Goal: Information Seeking & Learning: Find specific fact

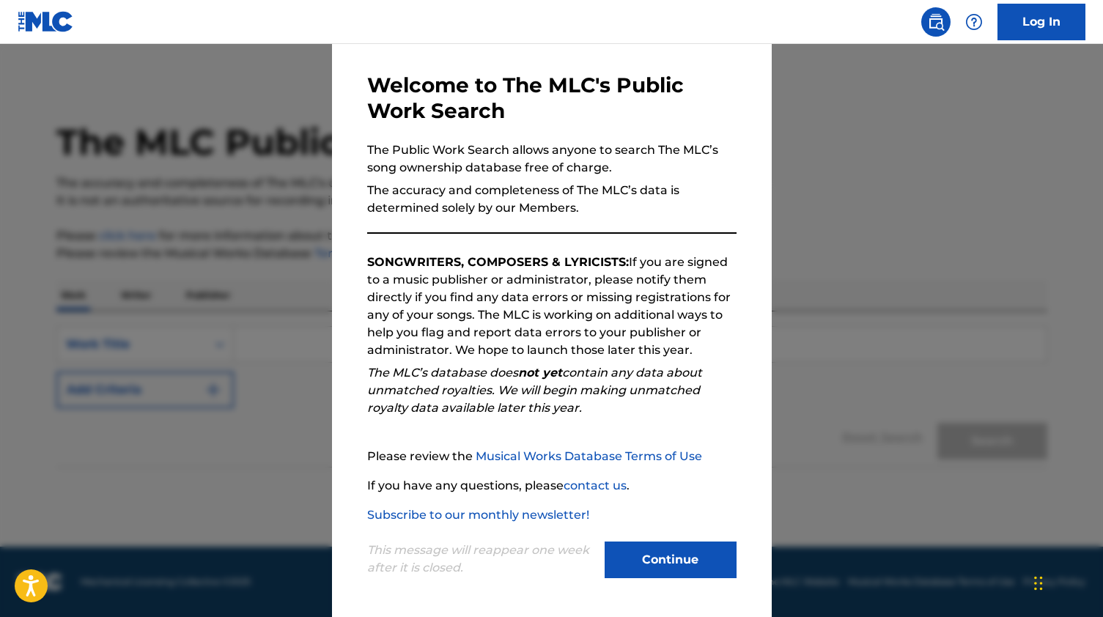
scroll to position [54, 0]
click at [669, 566] on button "Continue" at bounding box center [671, 560] width 132 height 37
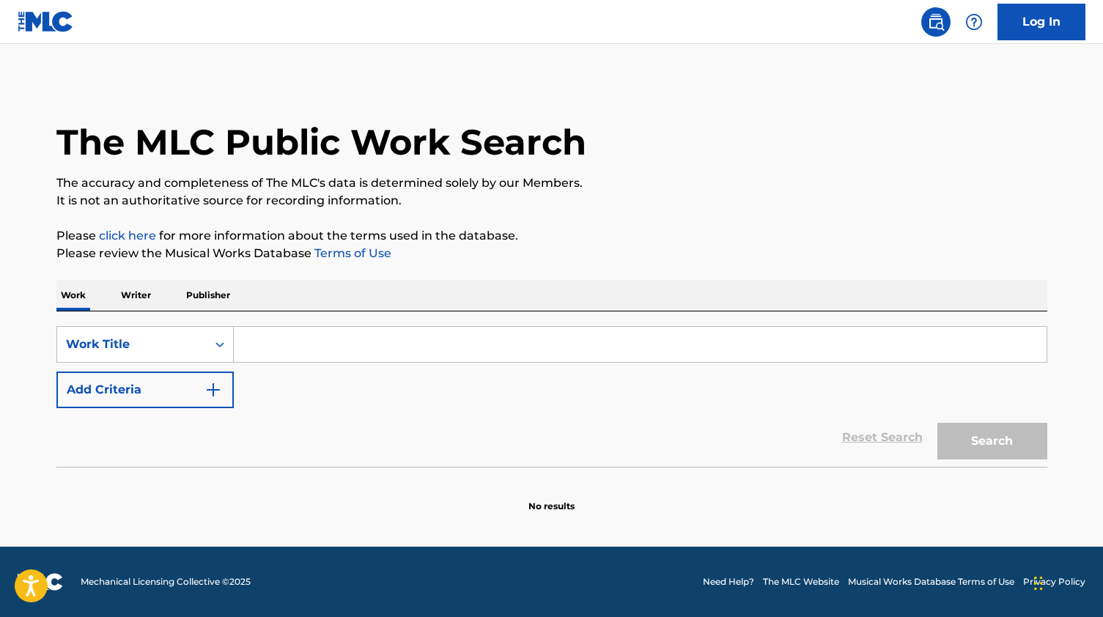
click at [150, 298] on p "Writer" at bounding box center [136, 295] width 39 height 31
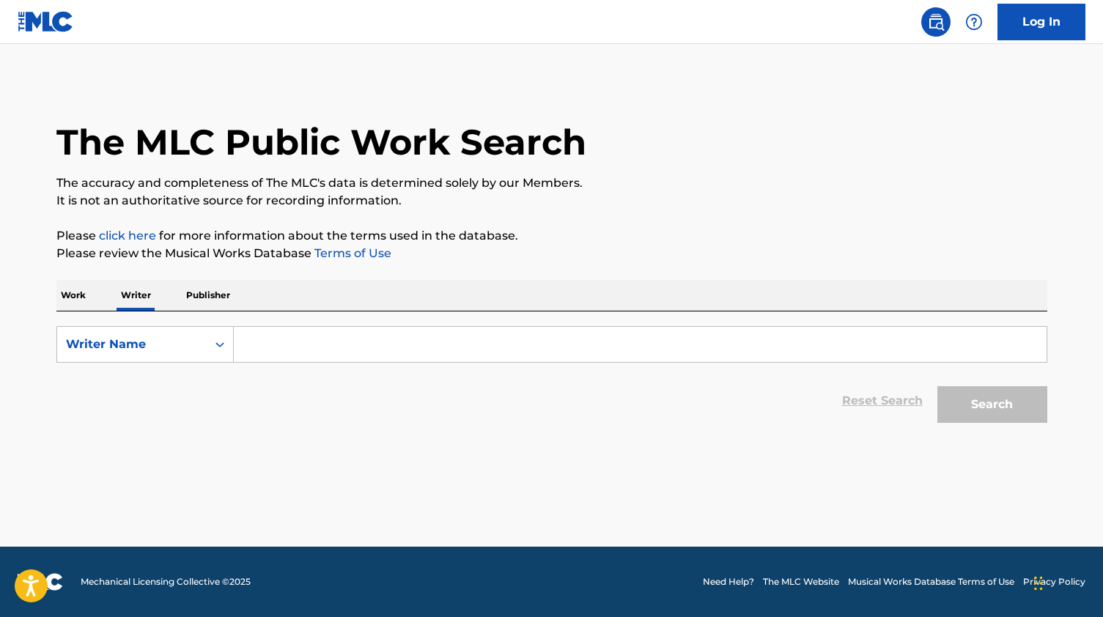
click at [280, 343] on input "Search Form" at bounding box center [640, 344] width 813 height 35
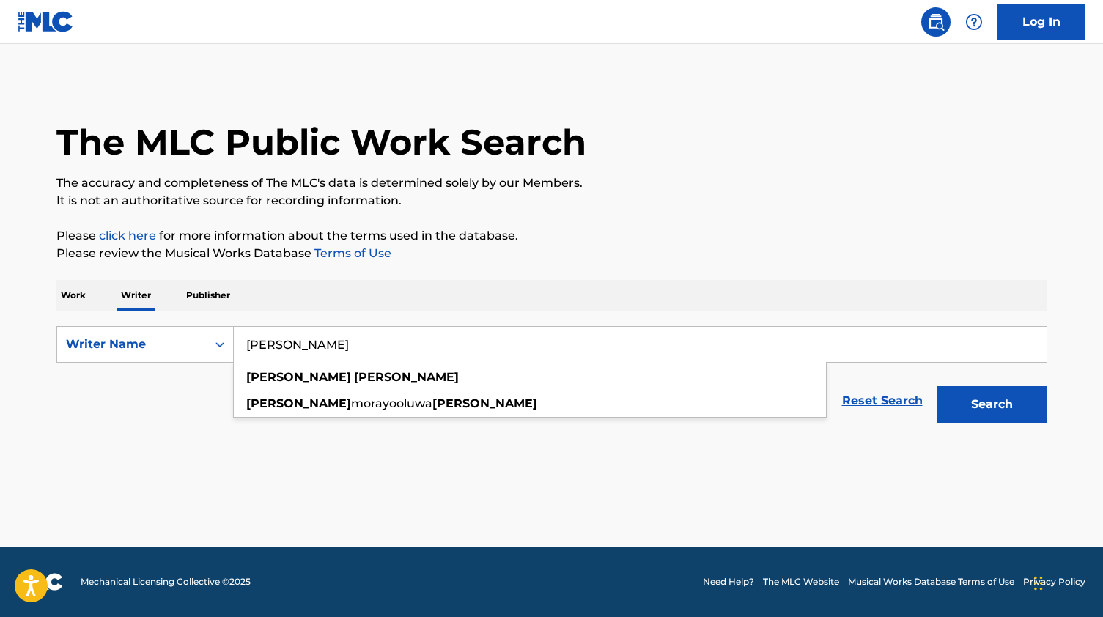
type input "[PERSON_NAME]"
click at [992, 405] on button "Search" at bounding box center [993, 404] width 110 height 37
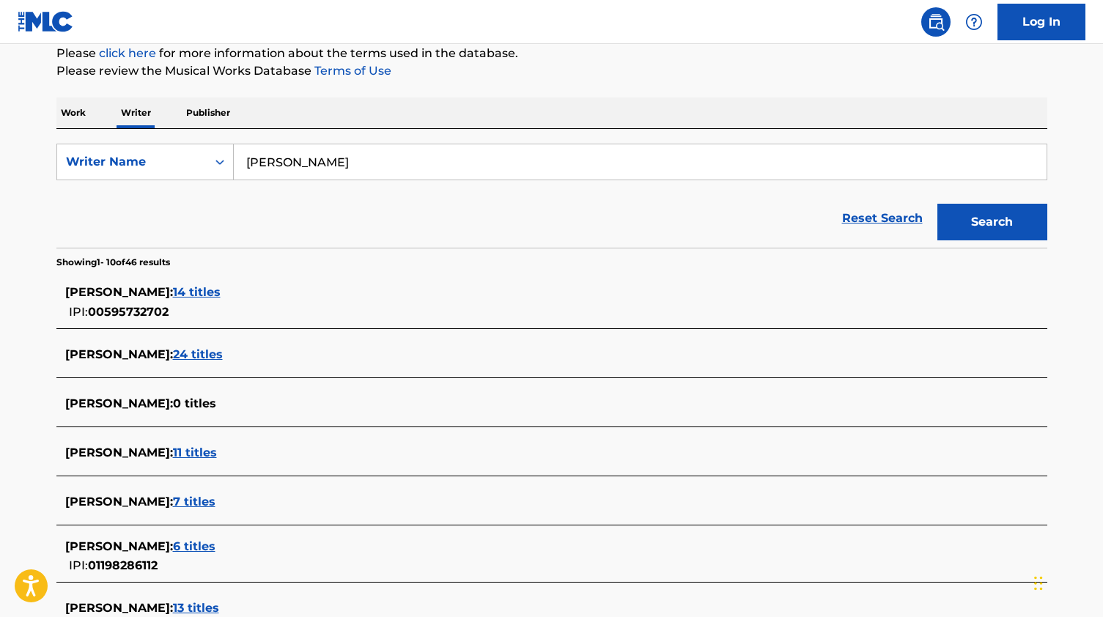
scroll to position [414, 0]
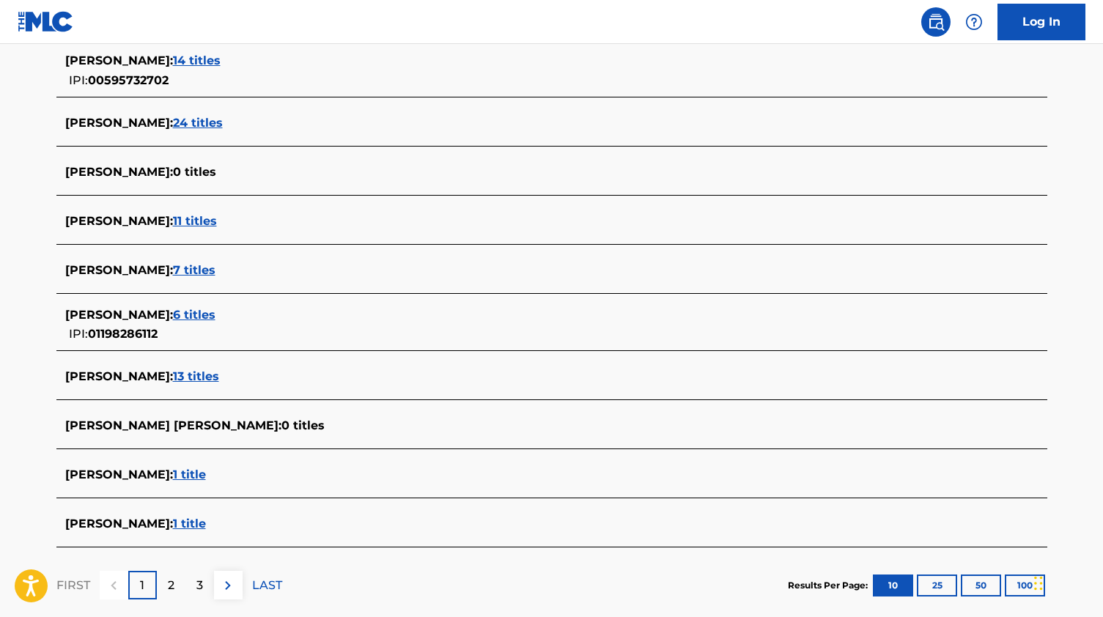
click at [210, 268] on span "7 titles" at bounding box center [194, 270] width 43 height 14
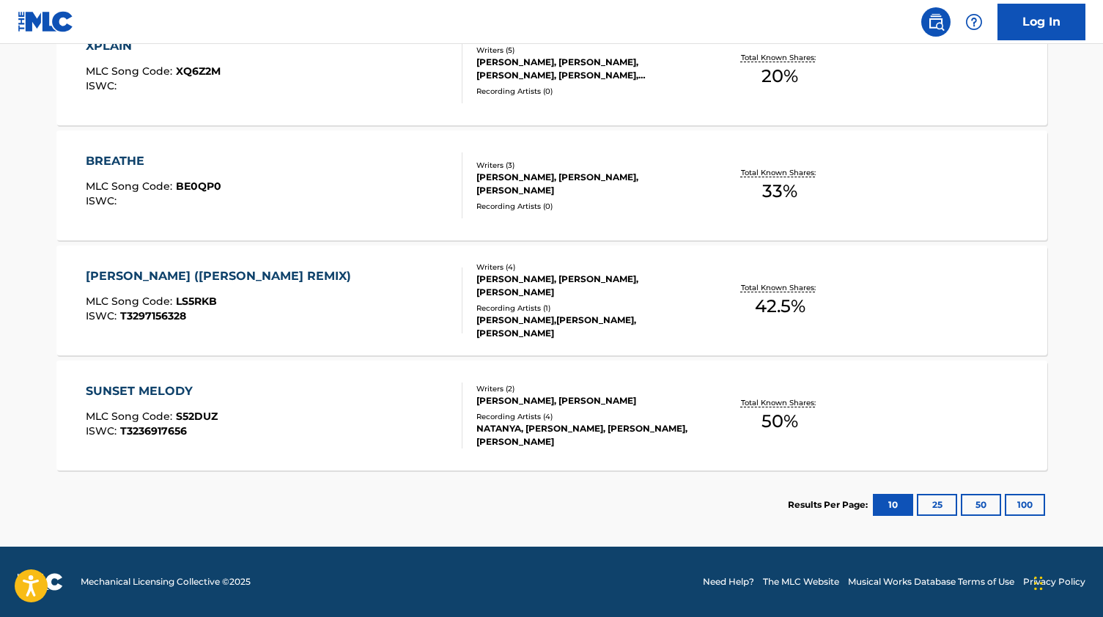
scroll to position [807, 0]
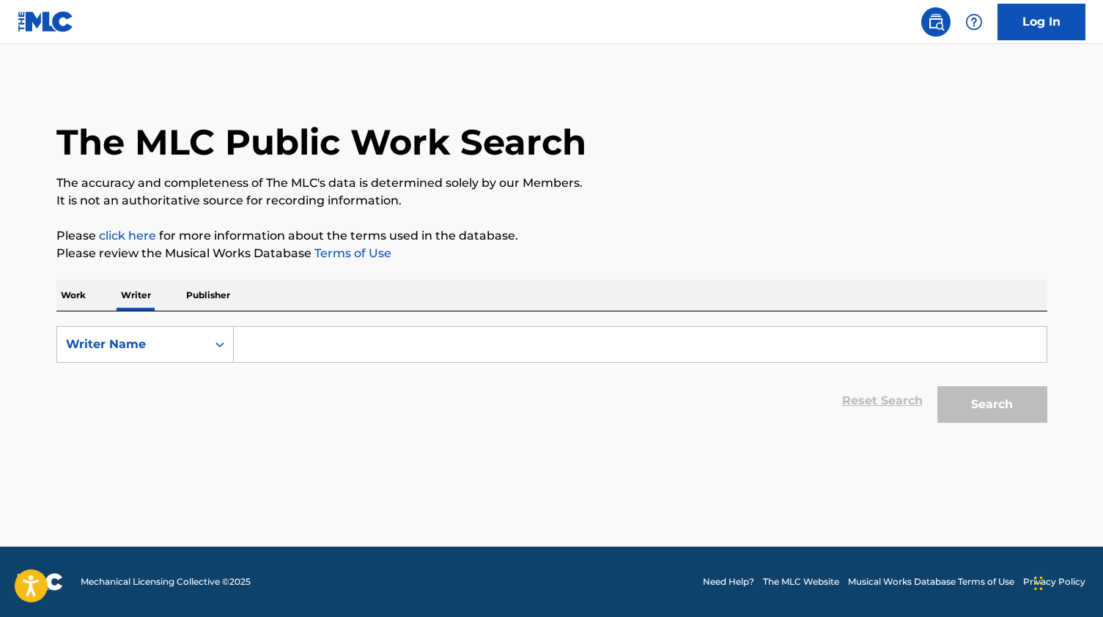
click at [297, 341] on input "Search Form" at bounding box center [640, 344] width 813 height 35
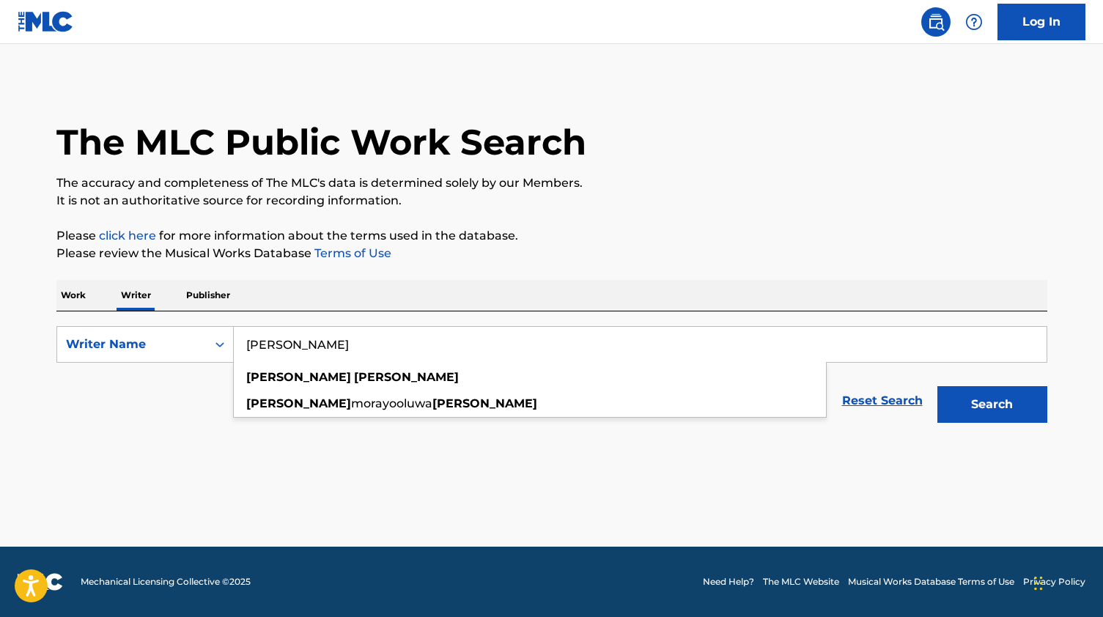
type input "[PERSON_NAME]"
click at [992, 405] on button "Search" at bounding box center [993, 404] width 110 height 37
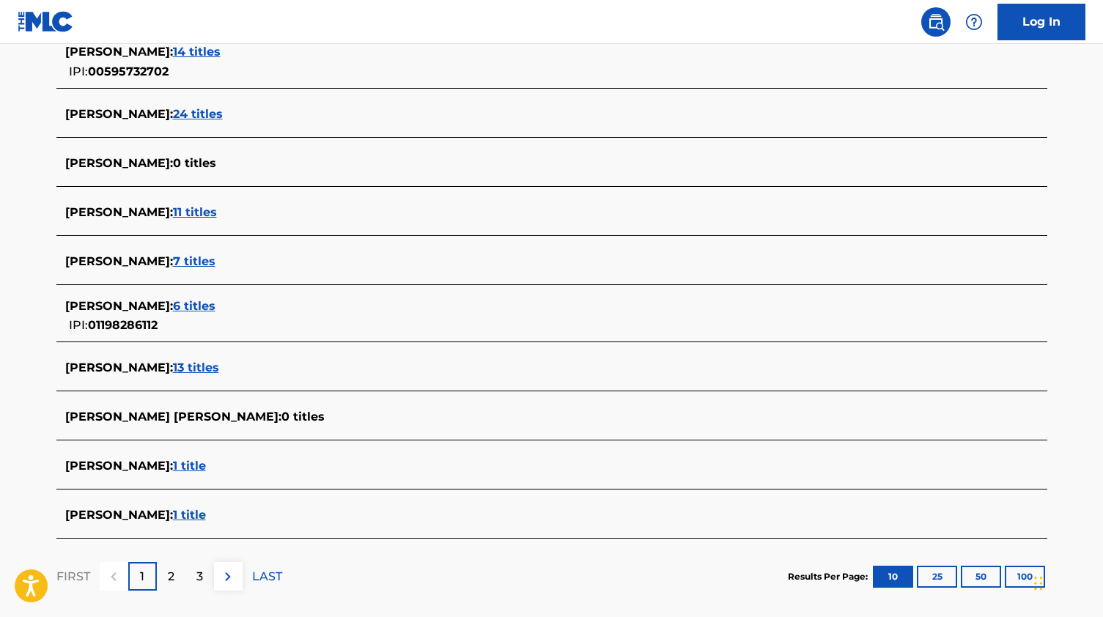
scroll to position [430, 0]
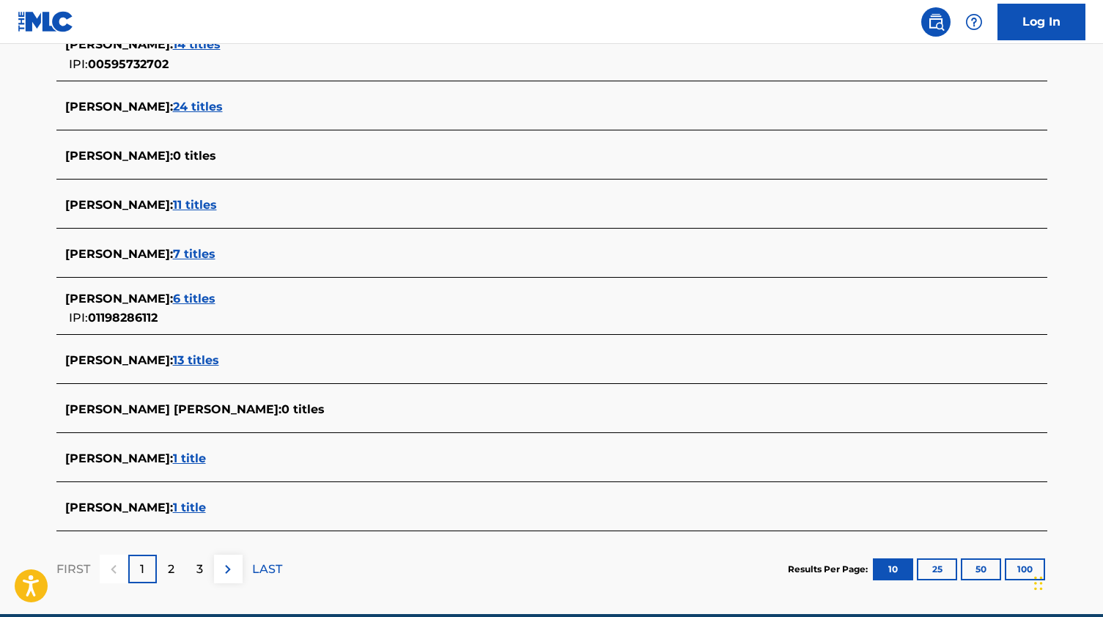
click at [202, 300] on span "6 titles" at bounding box center [194, 299] width 43 height 14
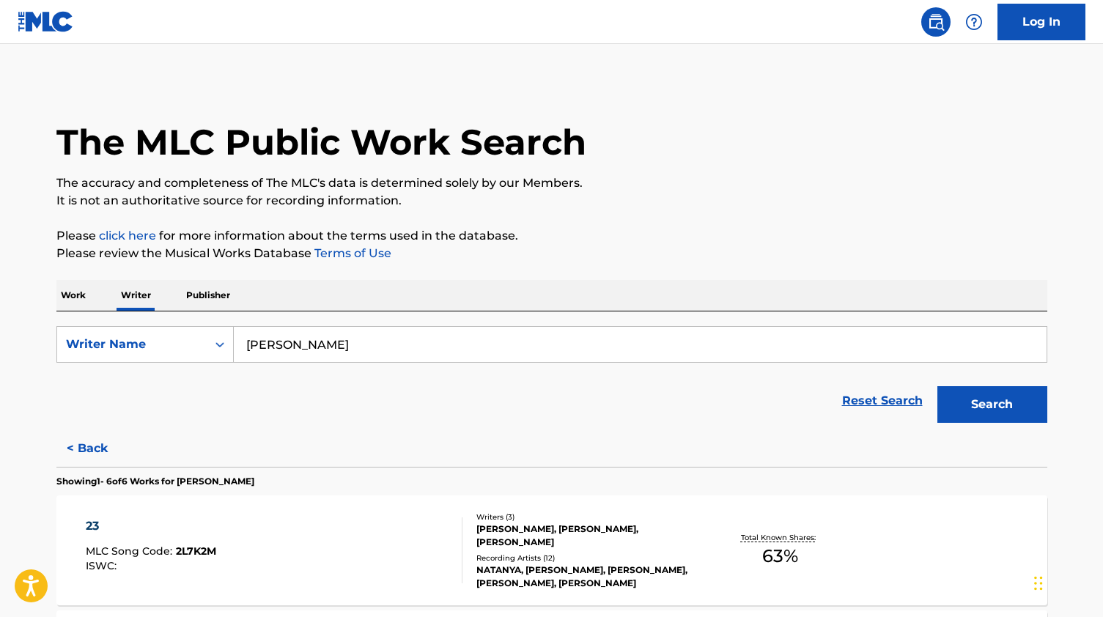
scroll to position [0, 0]
click at [867, 406] on link "Reset Search" at bounding box center [882, 401] width 95 height 32
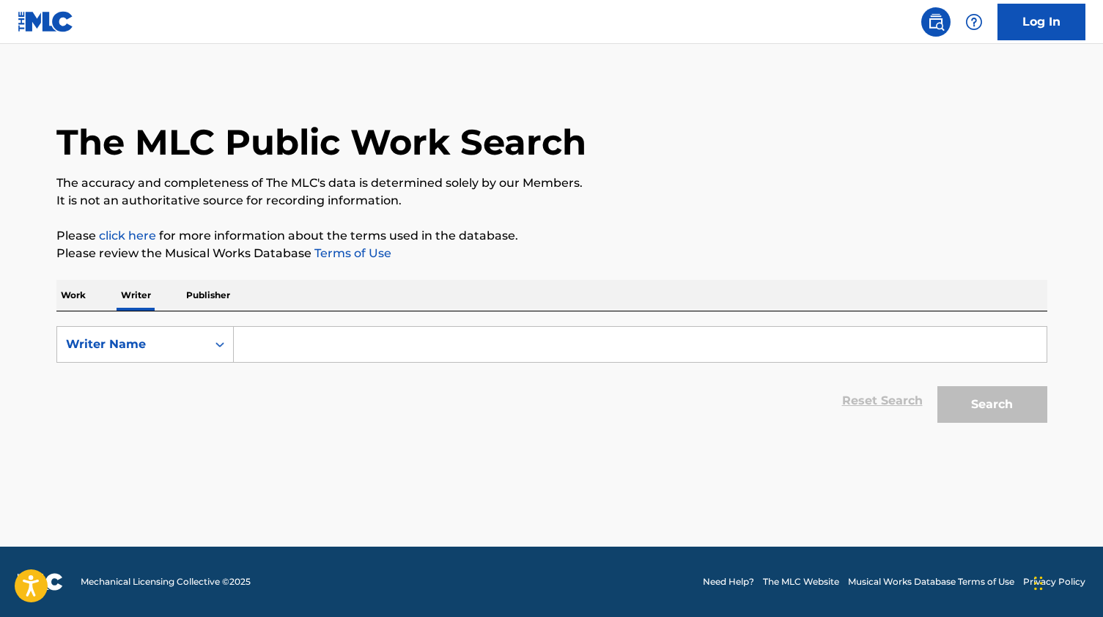
click at [794, 349] on input "Search Form" at bounding box center [640, 344] width 813 height 35
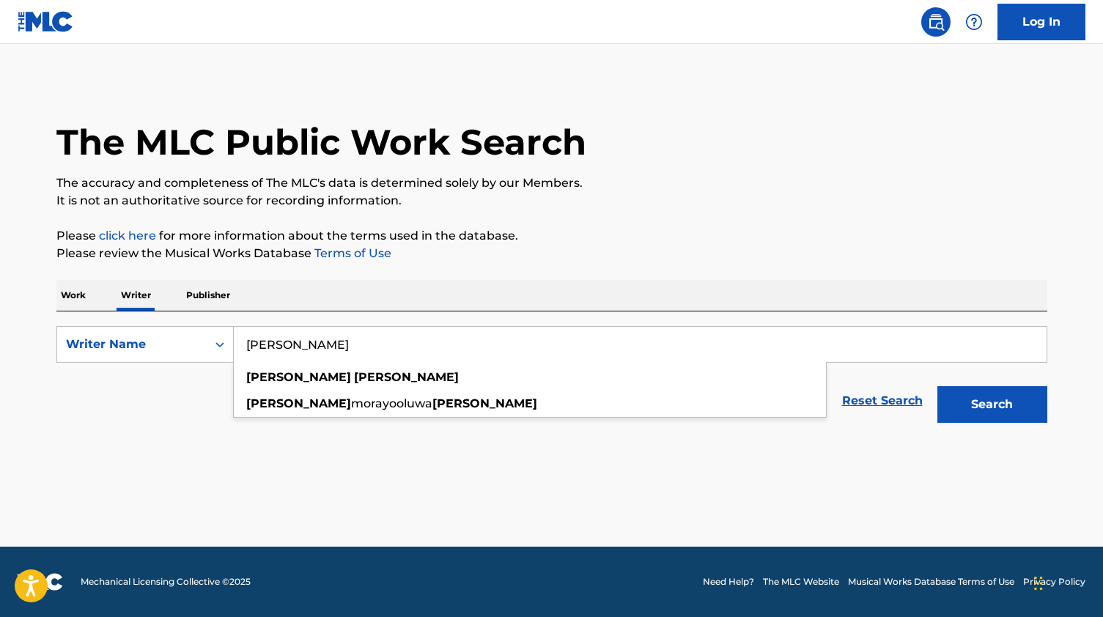
type input "[PERSON_NAME]"
click at [992, 405] on button "Search" at bounding box center [993, 404] width 110 height 37
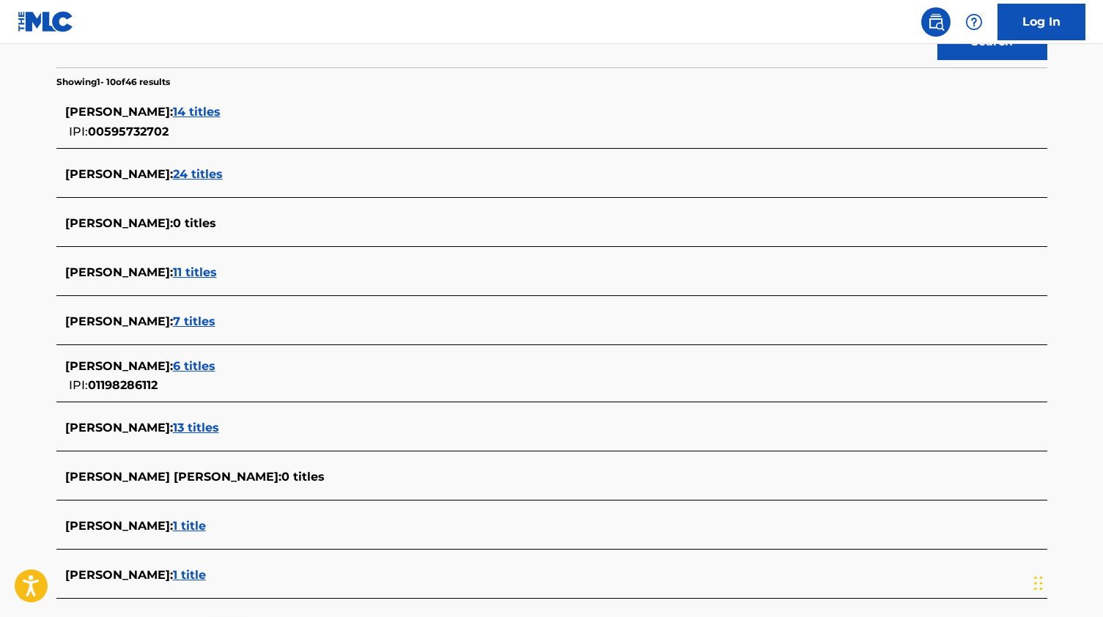
scroll to position [436, 0]
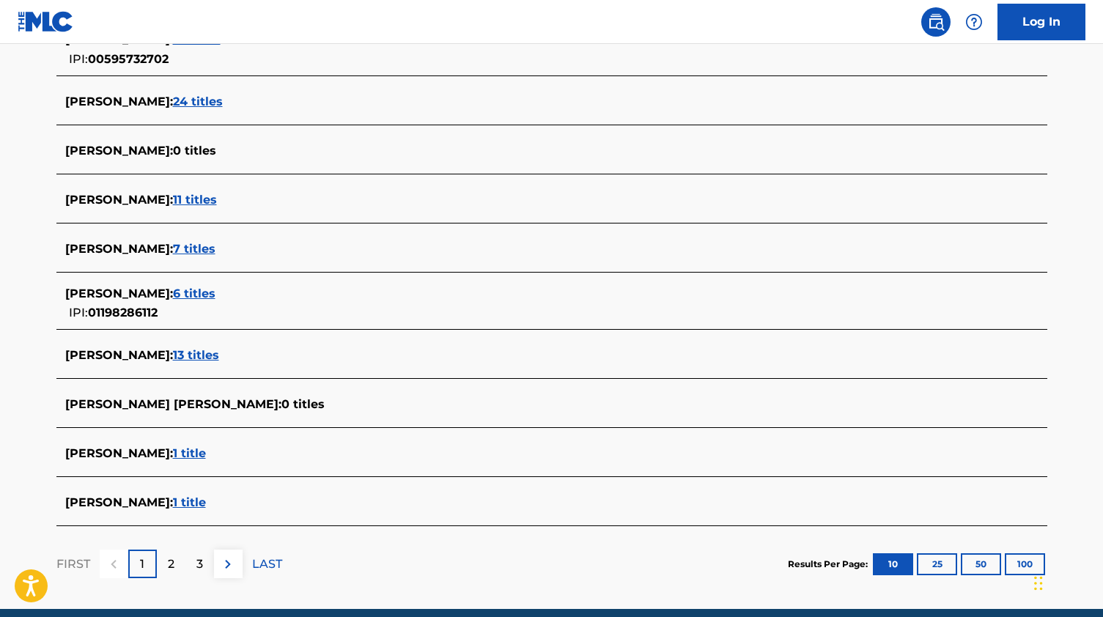
click at [164, 559] on div "2" at bounding box center [171, 564] width 29 height 29
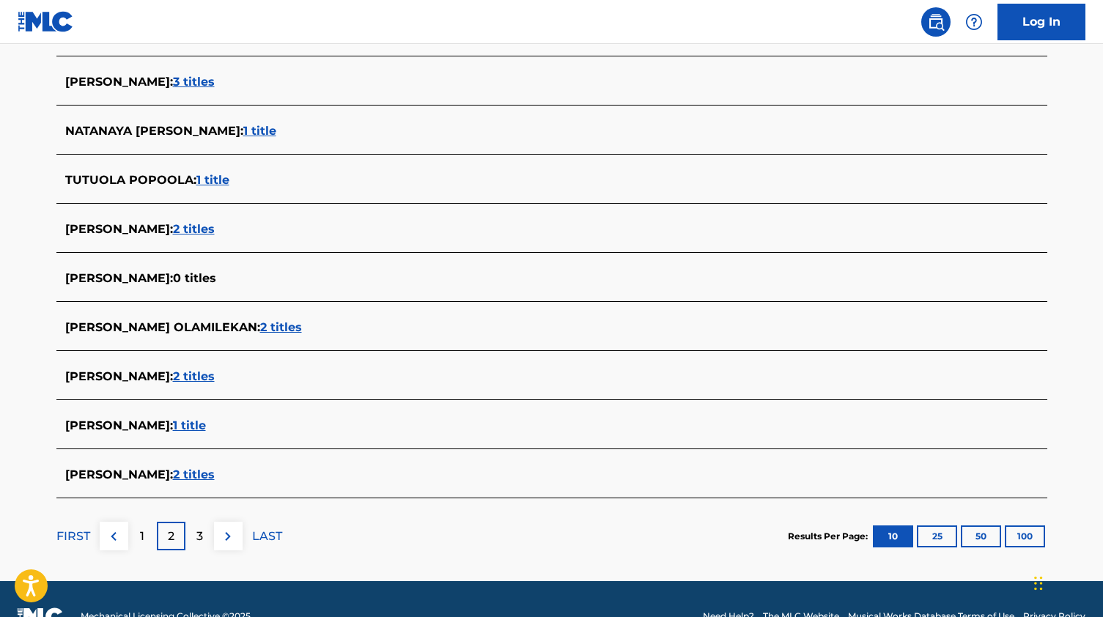
scroll to position [450, 0]
